Goal: Information Seeking & Learning: Learn about a topic

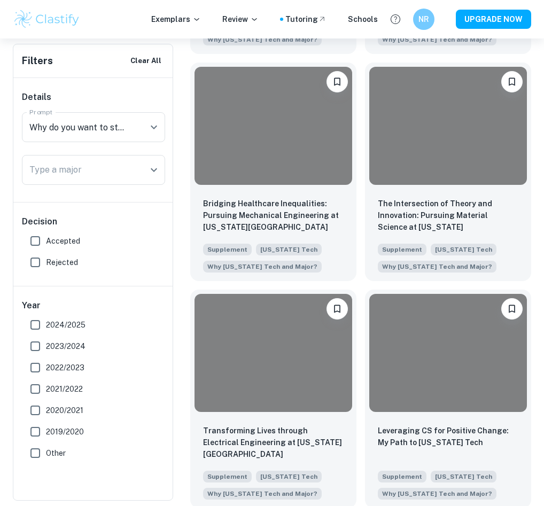
scroll to position [946, 0]
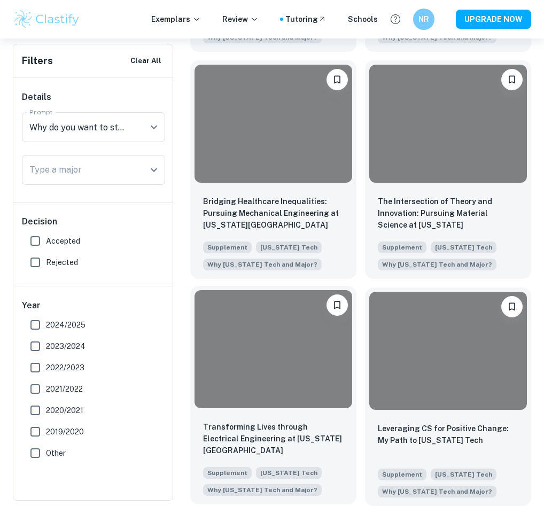
click at [284, 398] on div at bounding box center [274, 349] width 158 height 118
